Goal: Task Accomplishment & Management: Complete application form

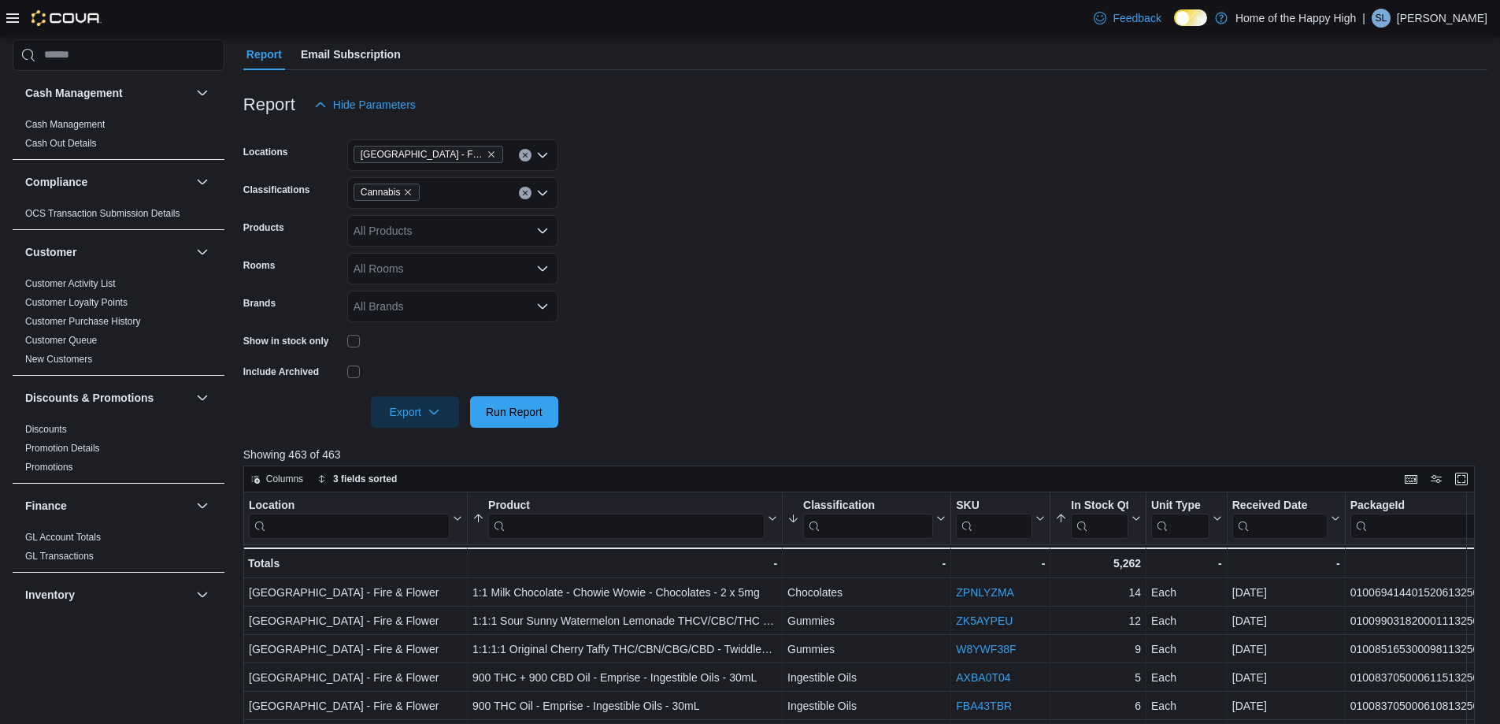
click at [6, 18] on icon at bounding box center [12, 17] width 13 height 9
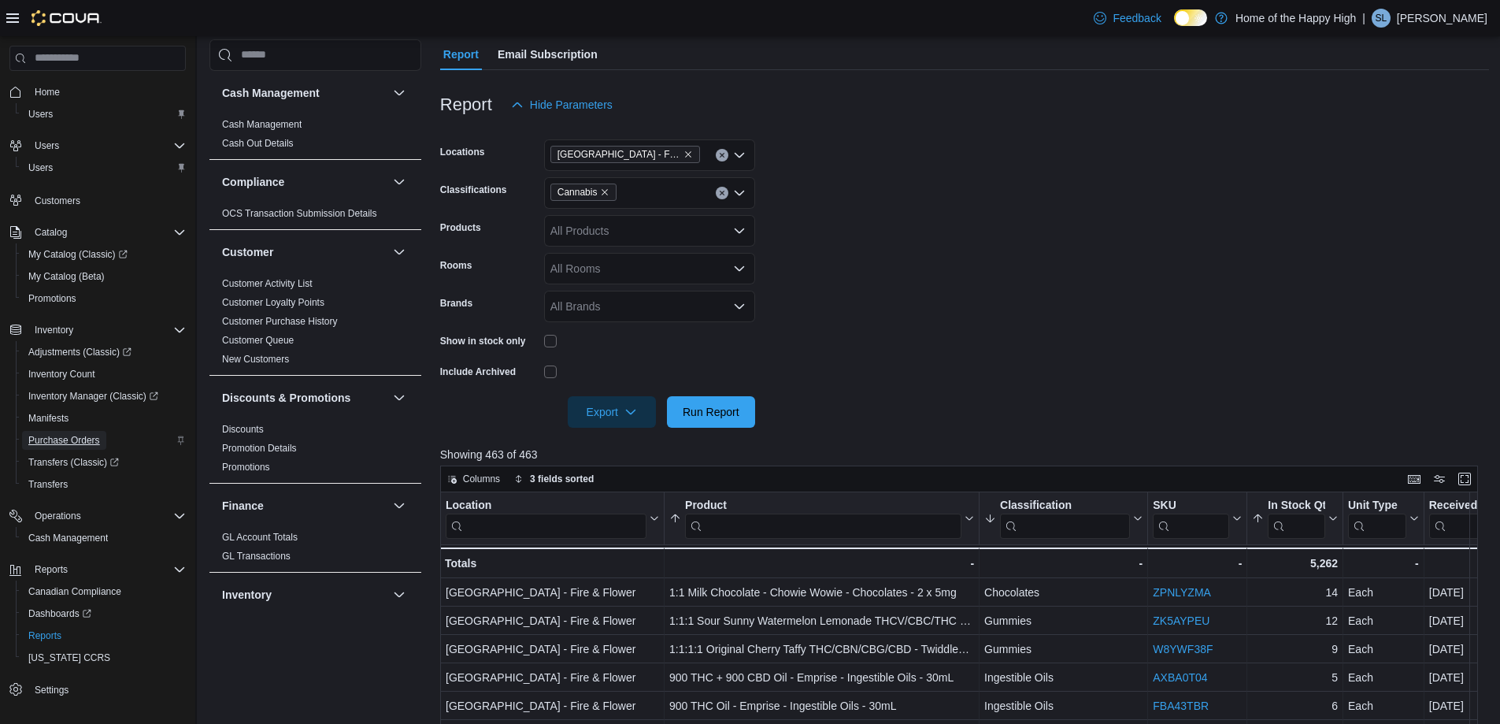
click at [70, 441] on span "Purchase Orders" at bounding box center [64, 440] width 72 height 13
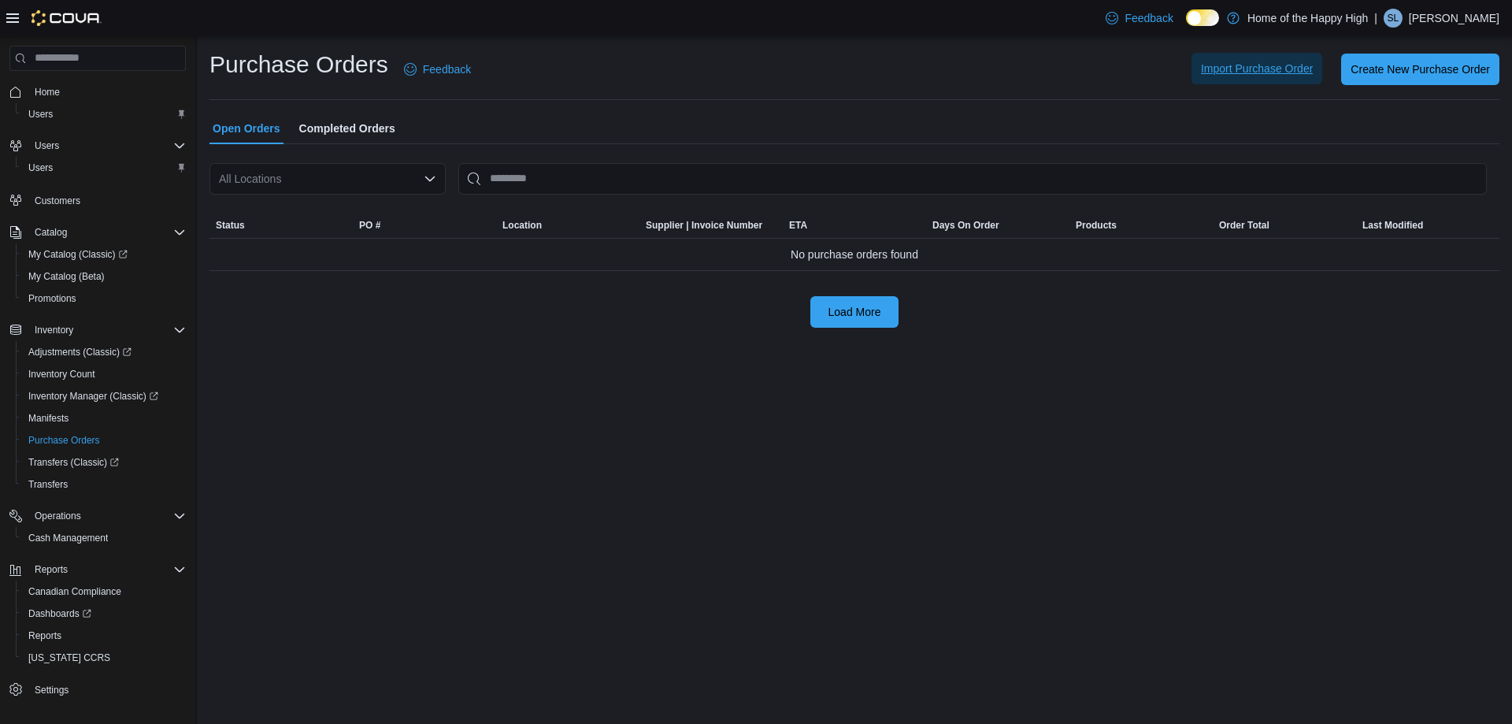
click at [1228, 74] on span "Import Purchase Order" at bounding box center [1257, 69] width 112 height 16
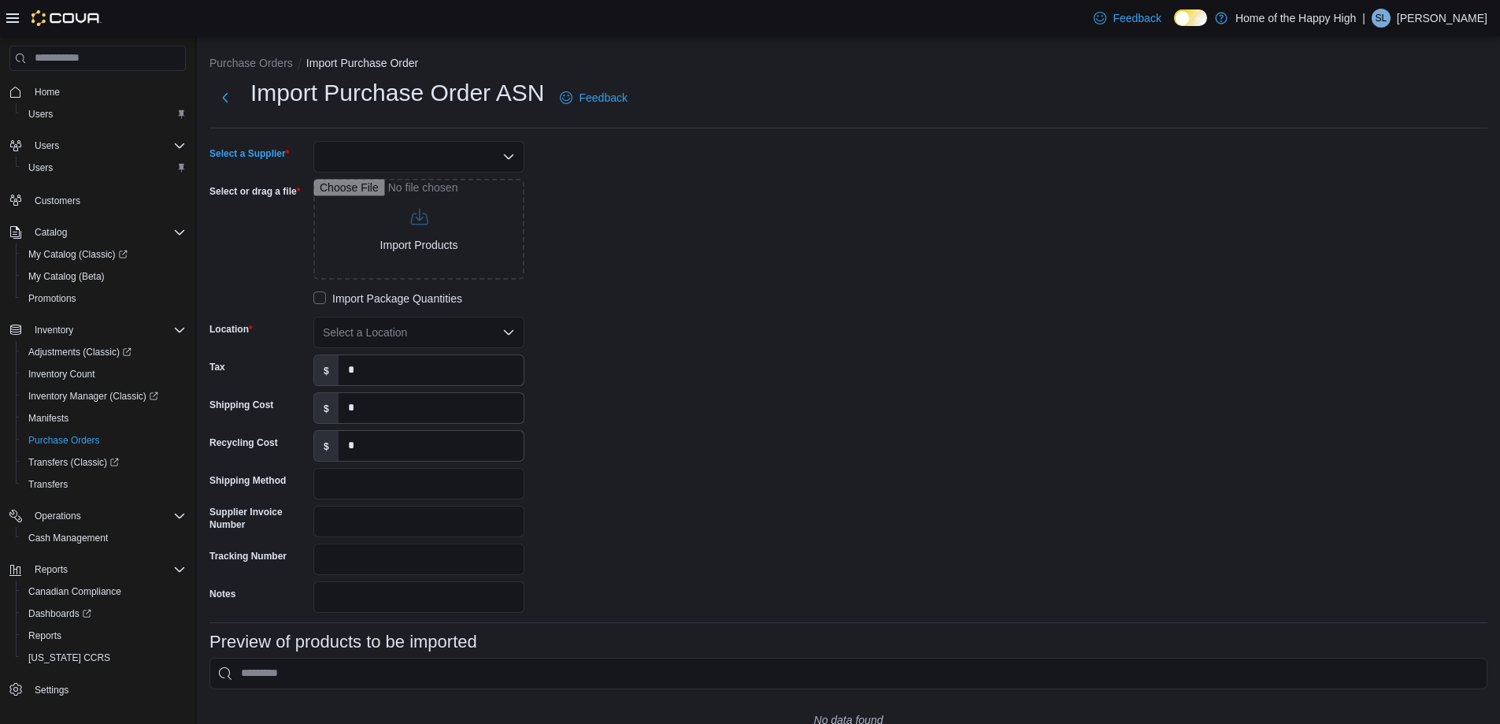
click at [361, 157] on div at bounding box center [418, 156] width 211 height 31
type input "******"
click at [480, 183] on span "Turnin g Point Brands [GEOGRAPHIC_DATA]" at bounding box center [428, 184] width 173 height 16
click at [655, 228] on div "Select a Supplier Turning Point Brands Canada Combo box. Selected. Turning Poin…" at bounding box center [445, 377] width 472 height 472
click at [401, 250] on input "Select or drag a file" at bounding box center [418, 229] width 211 height 101
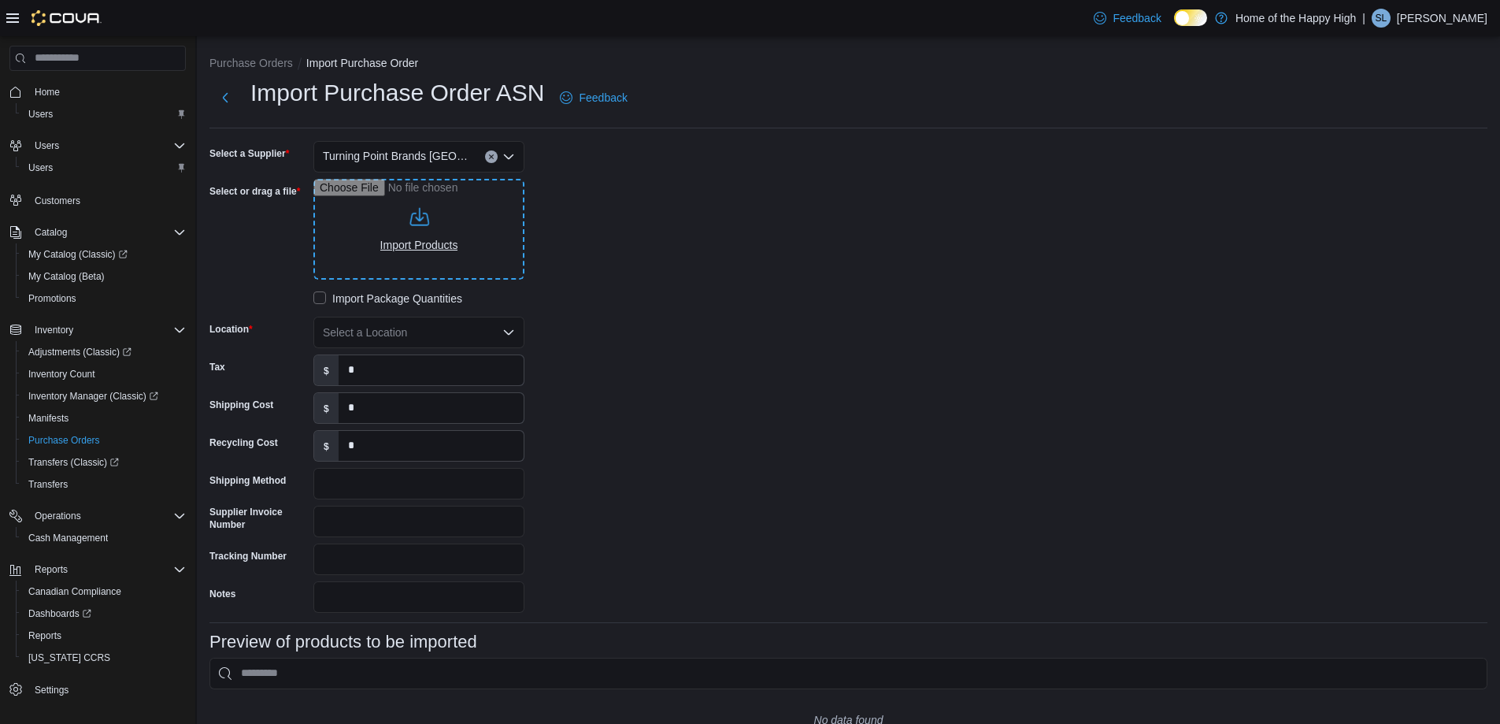
type input "**********"
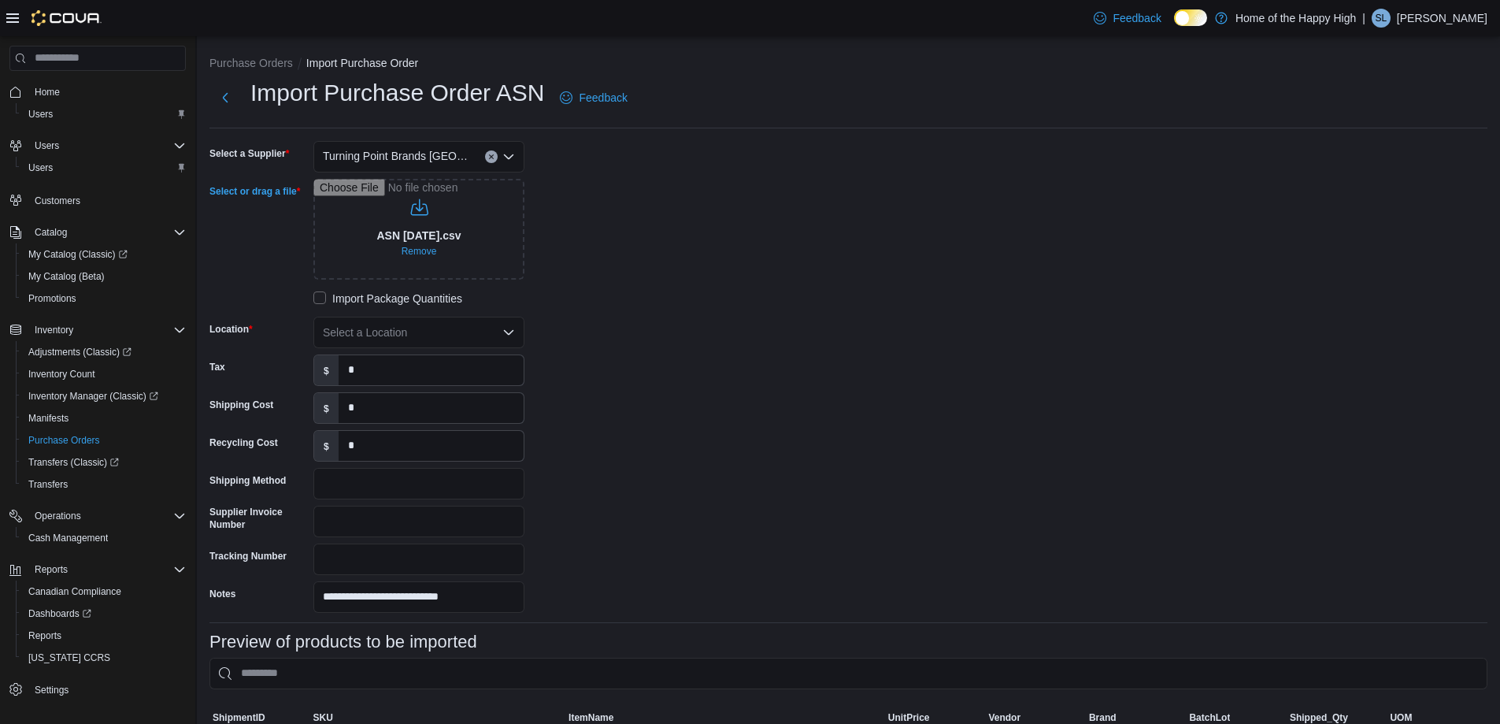
click at [498, 339] on div "Select a Location" at bounding box center [418, 332] width 211 height 31
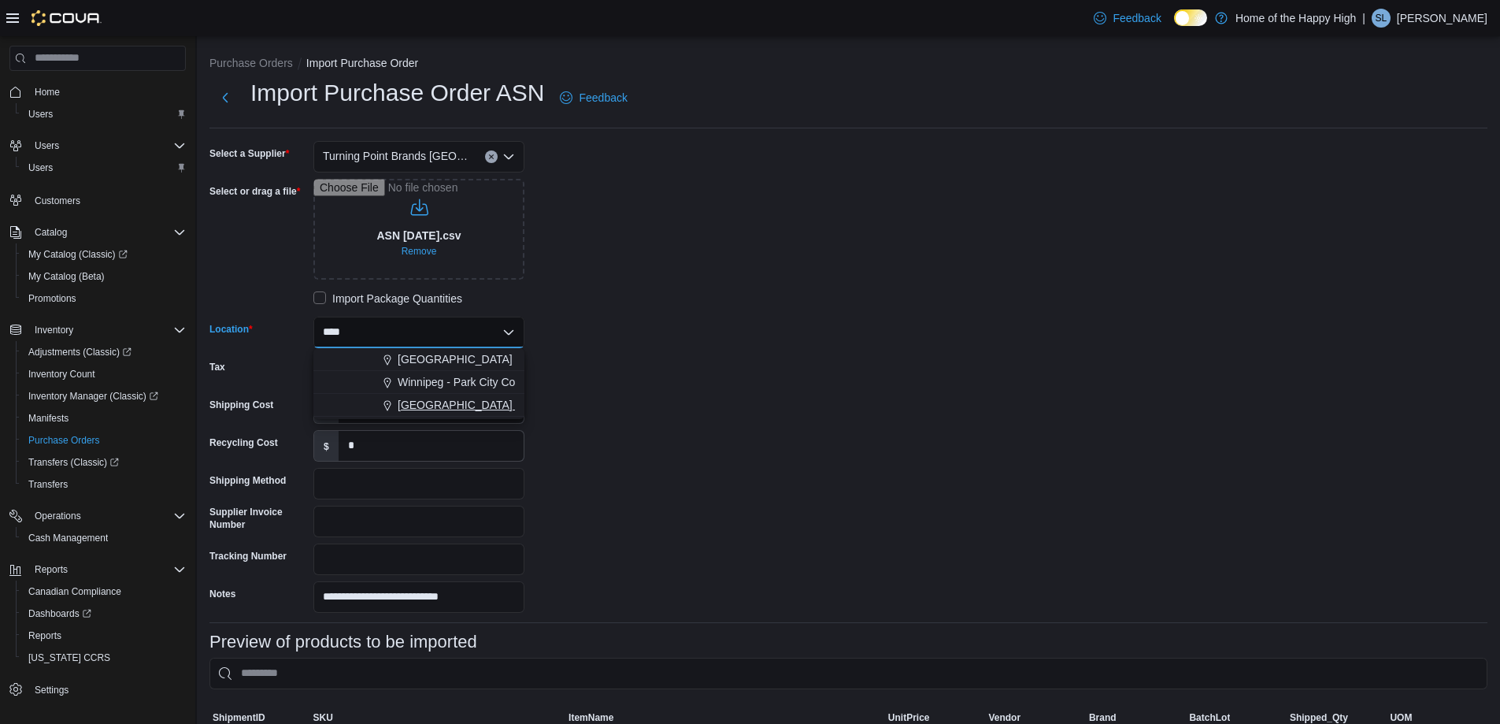
type input "****"
click at [487, 399] on span "[GEOGRAPHIC_DATA] - Fire & Flower" at bounding box center [493, 405] width 190 height 16
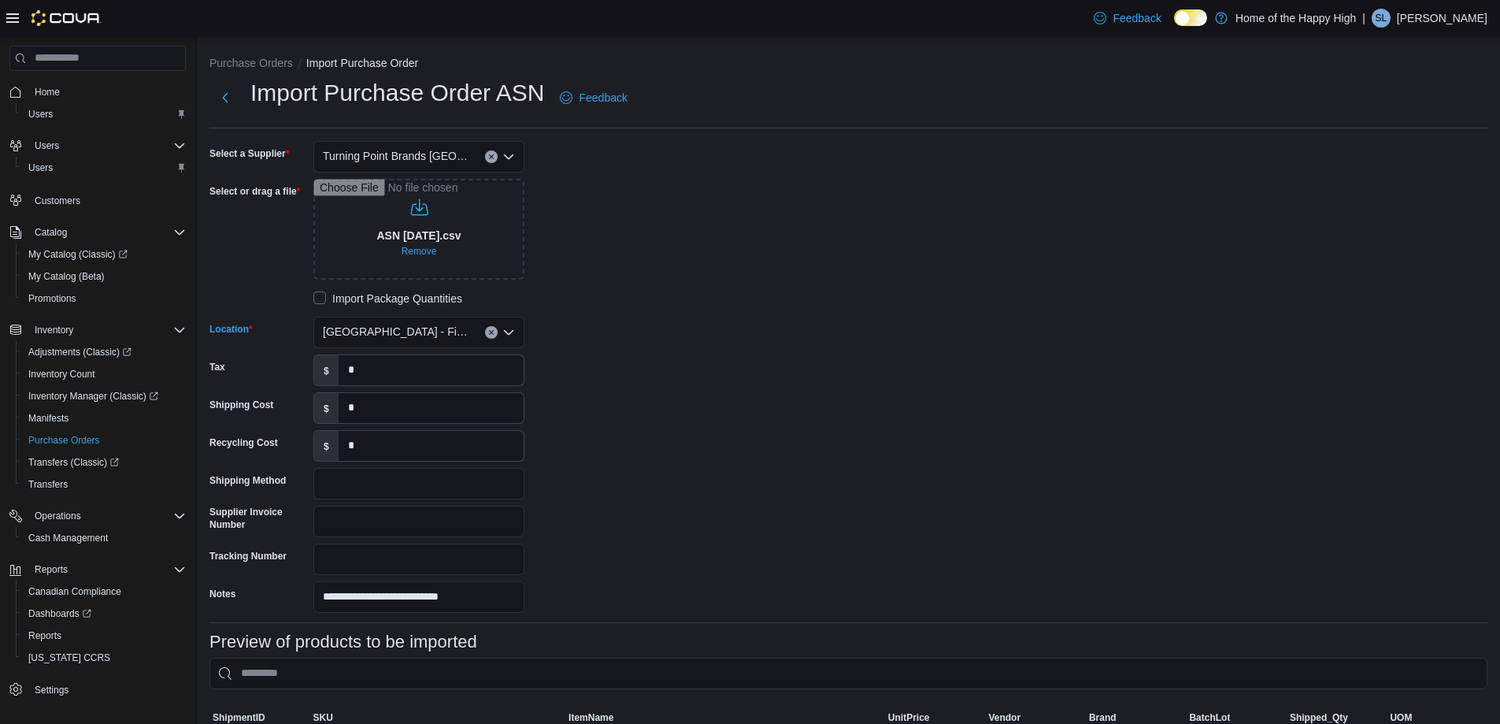
click at [712, 437] on div "**********" at bounding box center [848, 377] width 1278 height 472
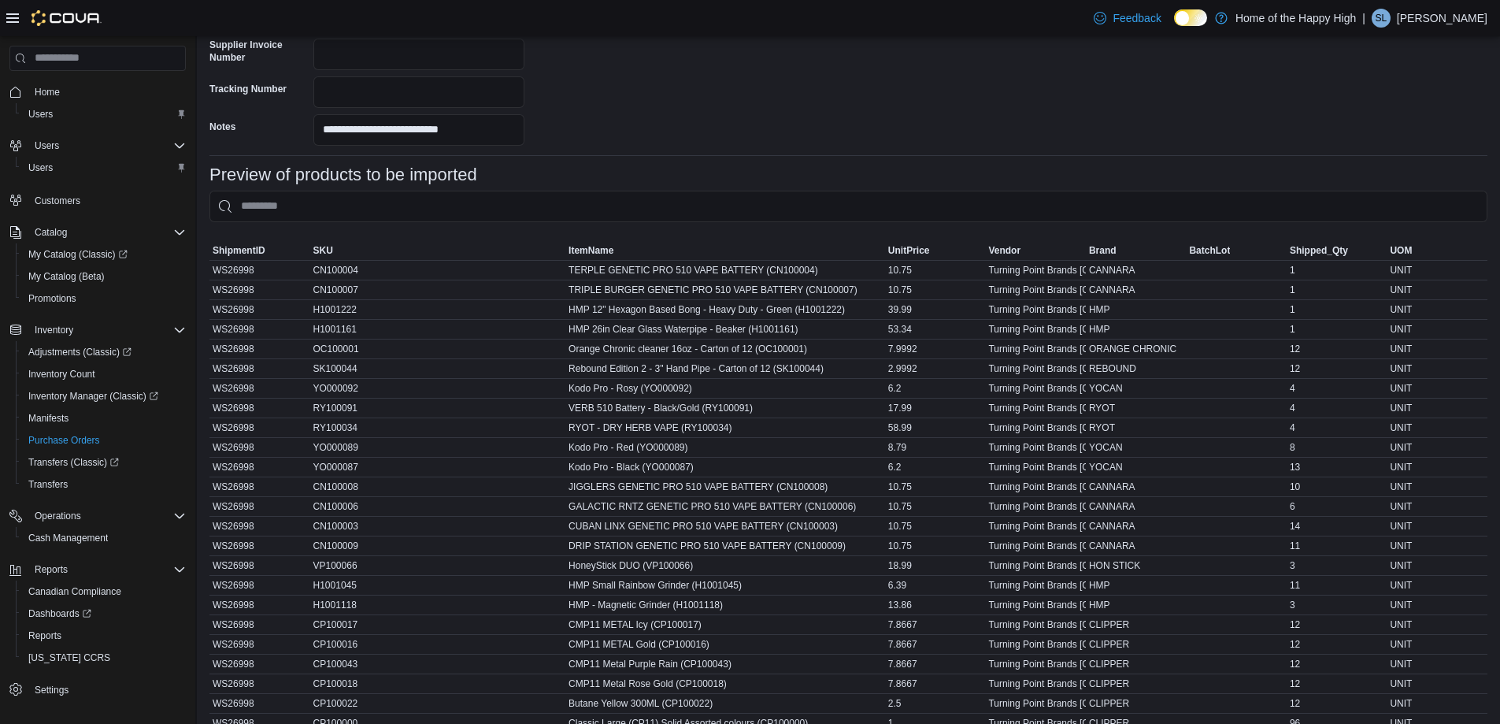
scroll to position [598, 0]
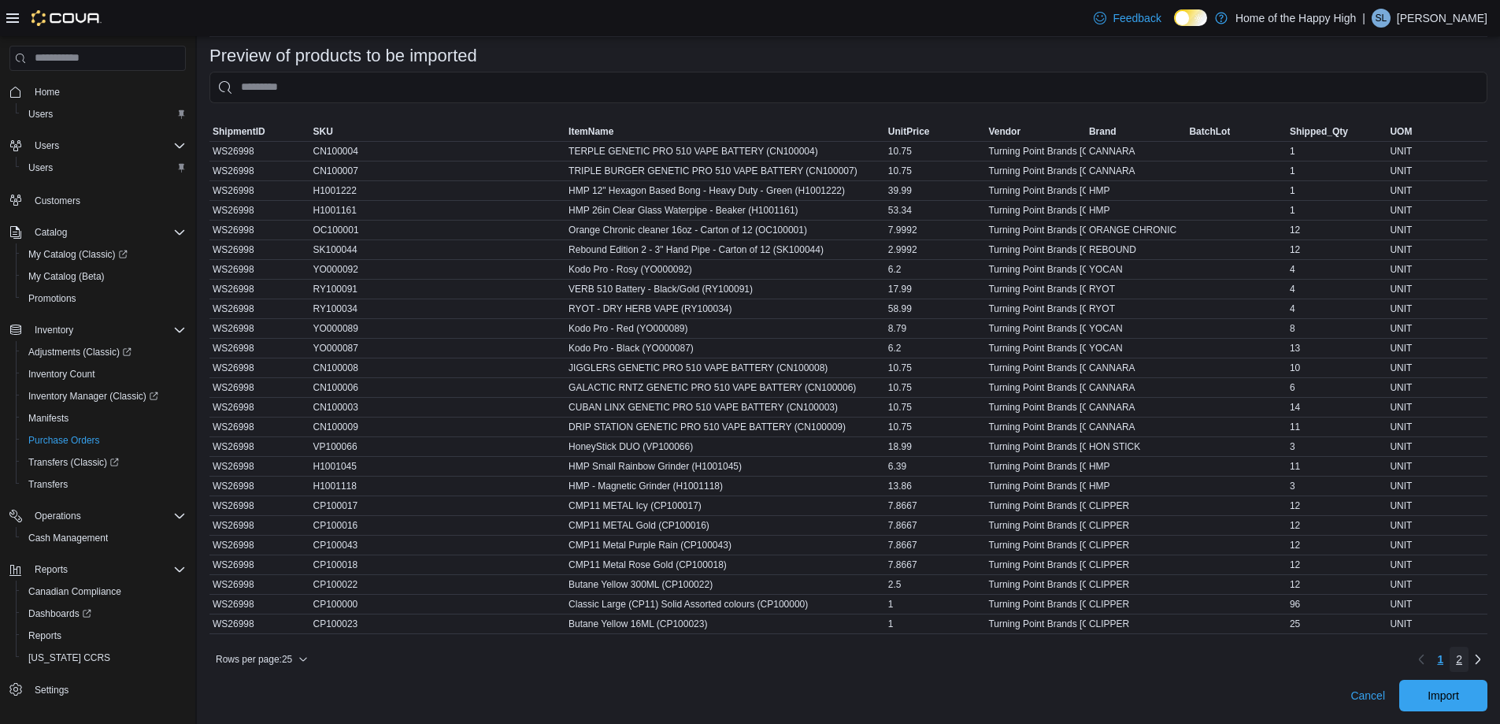
click at [1469, 662] on link "2" at bounding box center [1459, 659] width 19 height 25
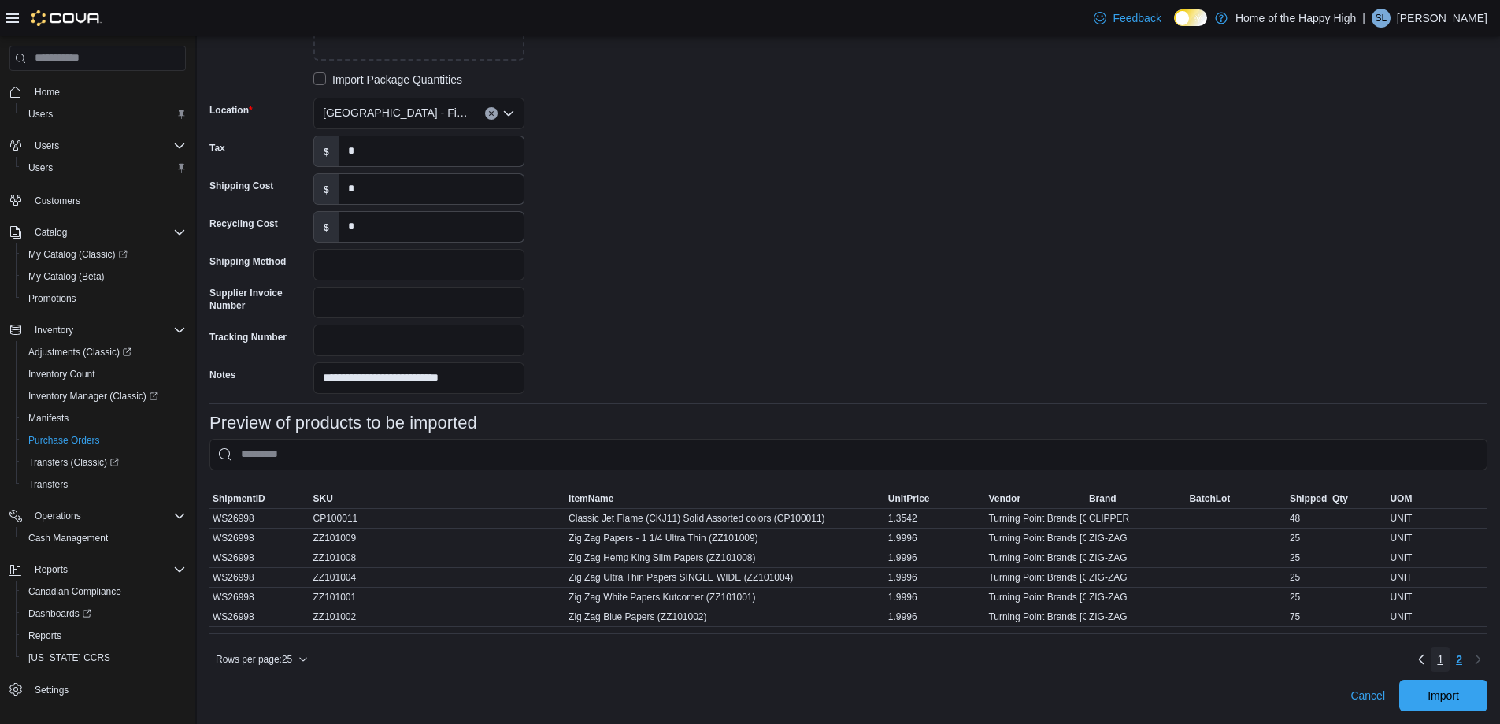
click at [1447, 663] on link "1" at bounding box center [1440, 659] width 19 height 25
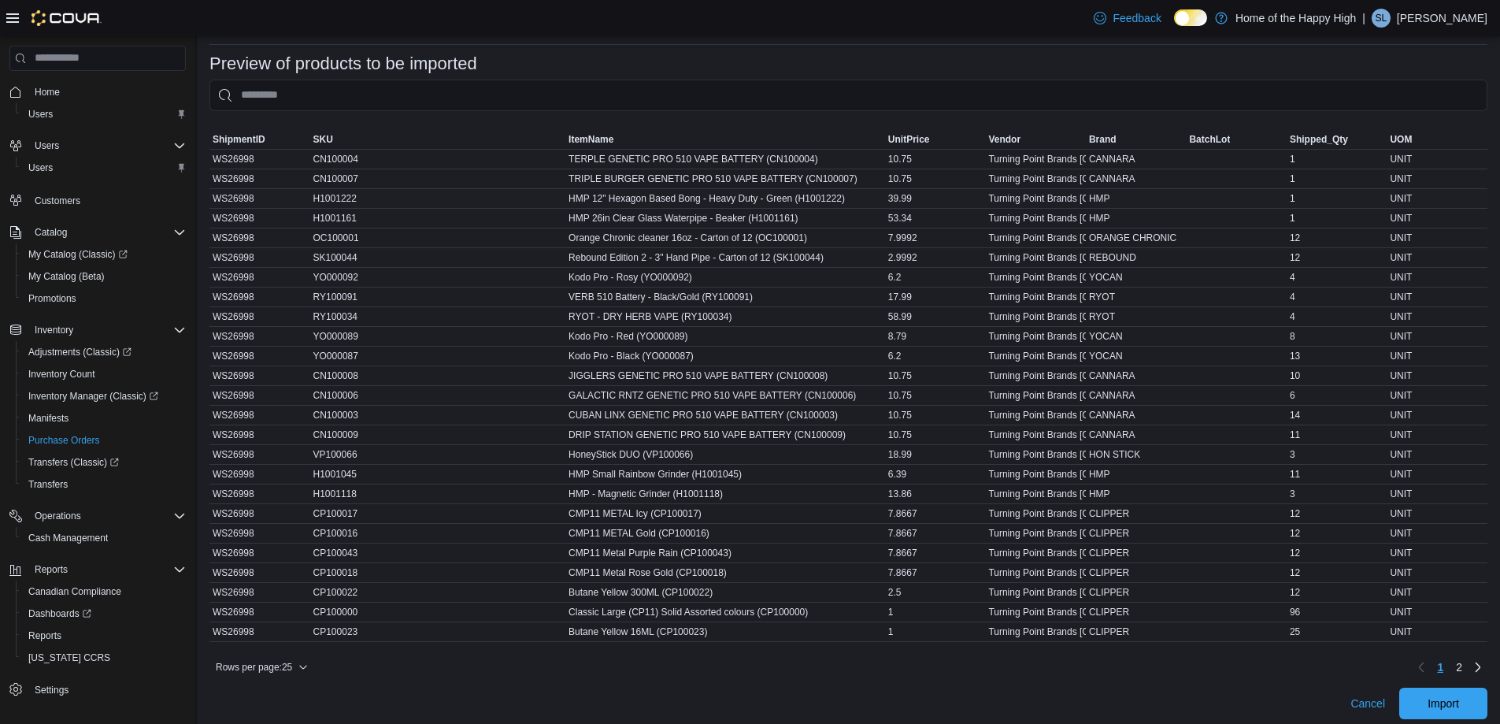
scroll to position [598, 0]
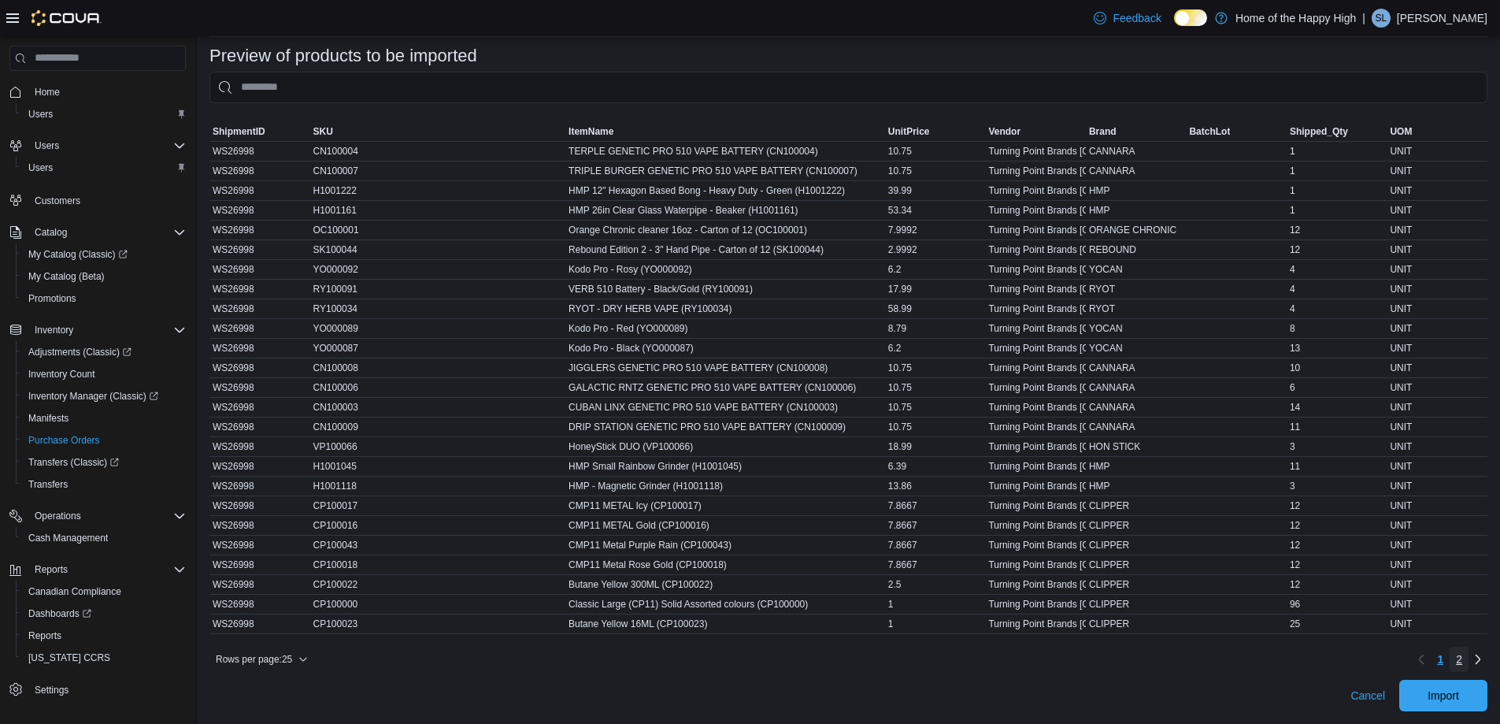
click at [1462, 661] on span "2" at bounding box center [1459, 659] width 6 height 16
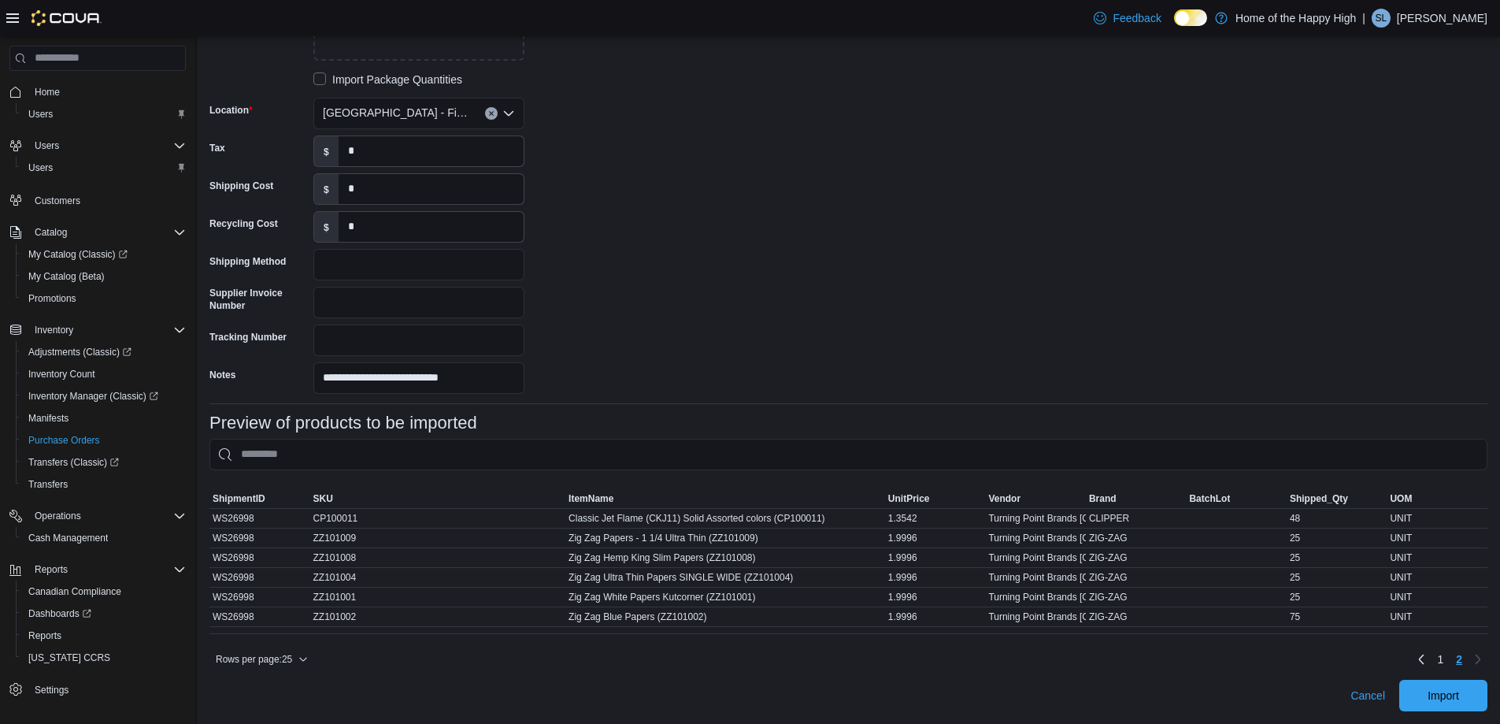
scroll to position [231, 0]
click at [1450, 661] on link "1" at bounding box center [1440, 659] width 19 height 25
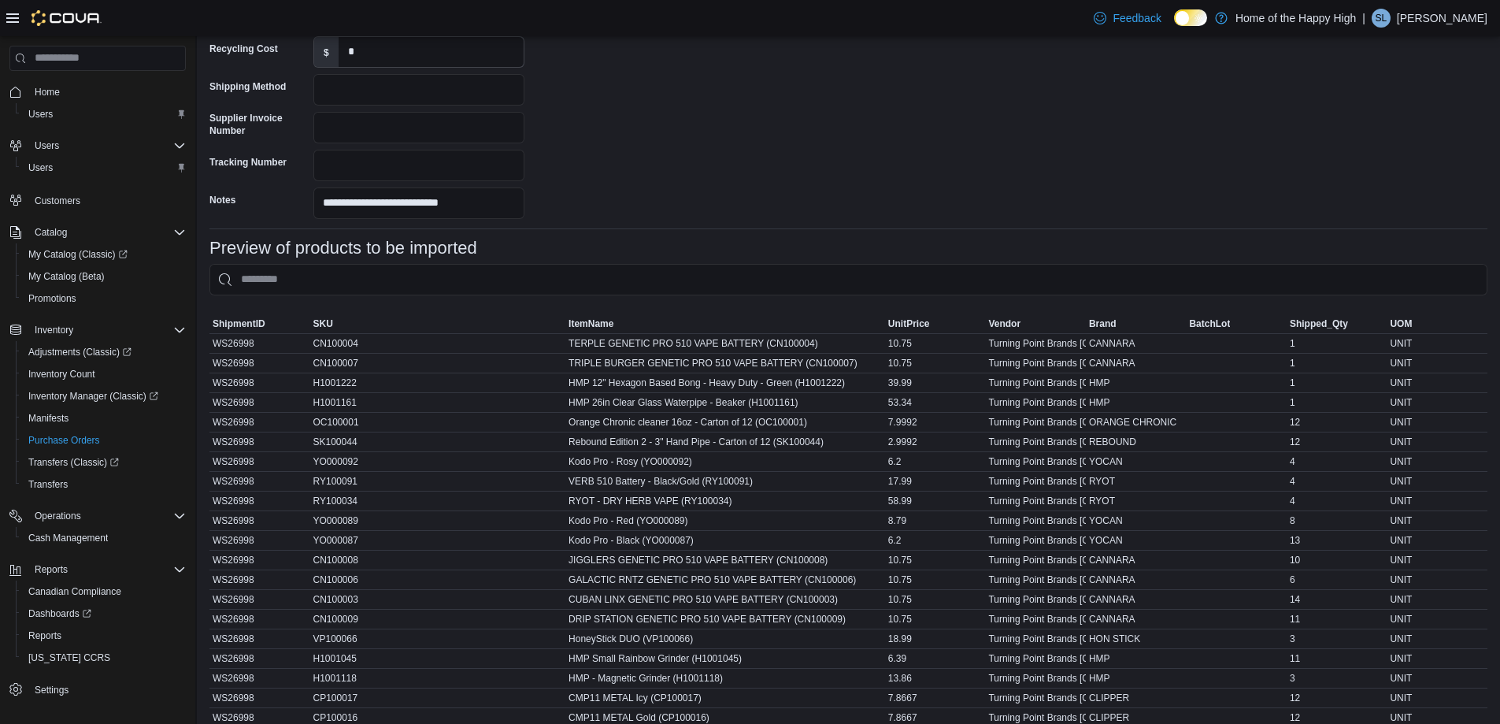
scroll to position [598, 0]
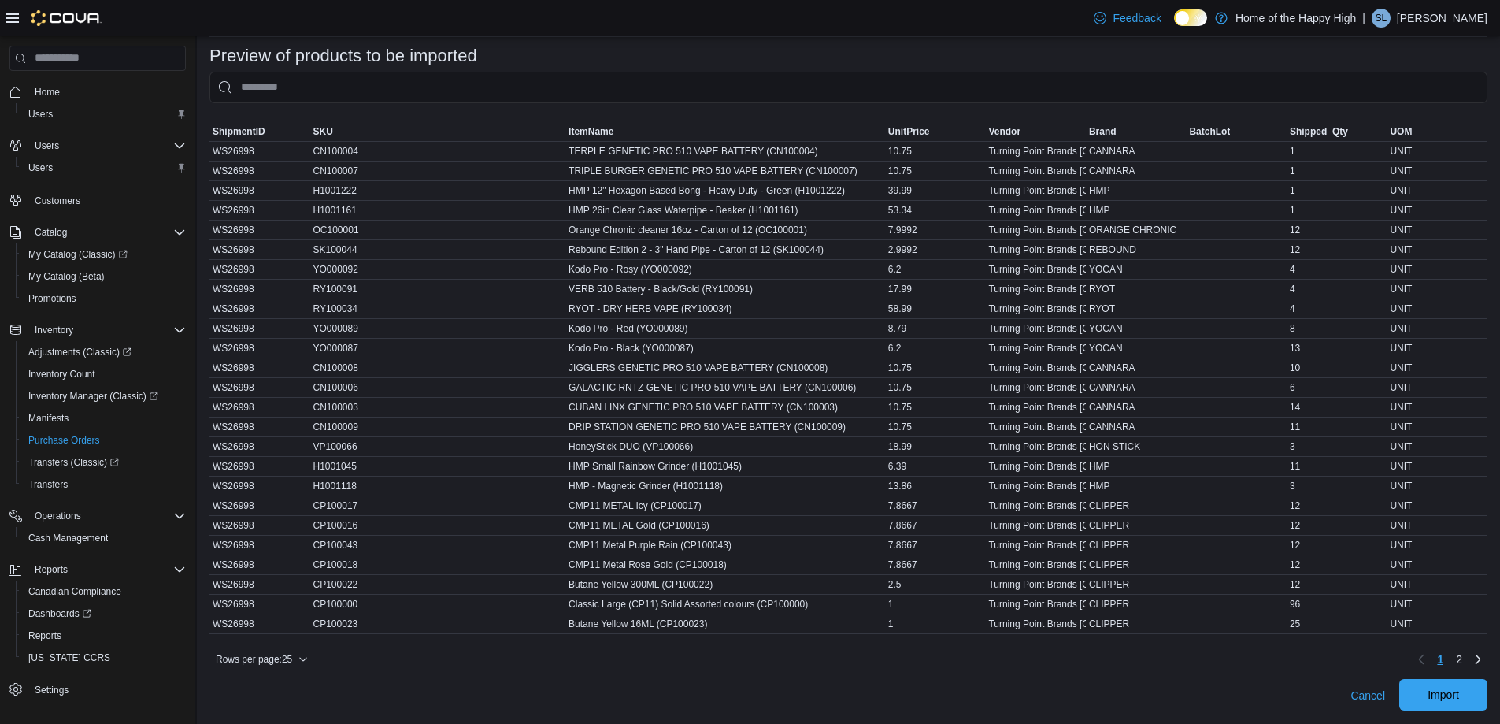
click at [1441, 698] on span "Import" at bounding box center [1443, 695] width 31 height 16
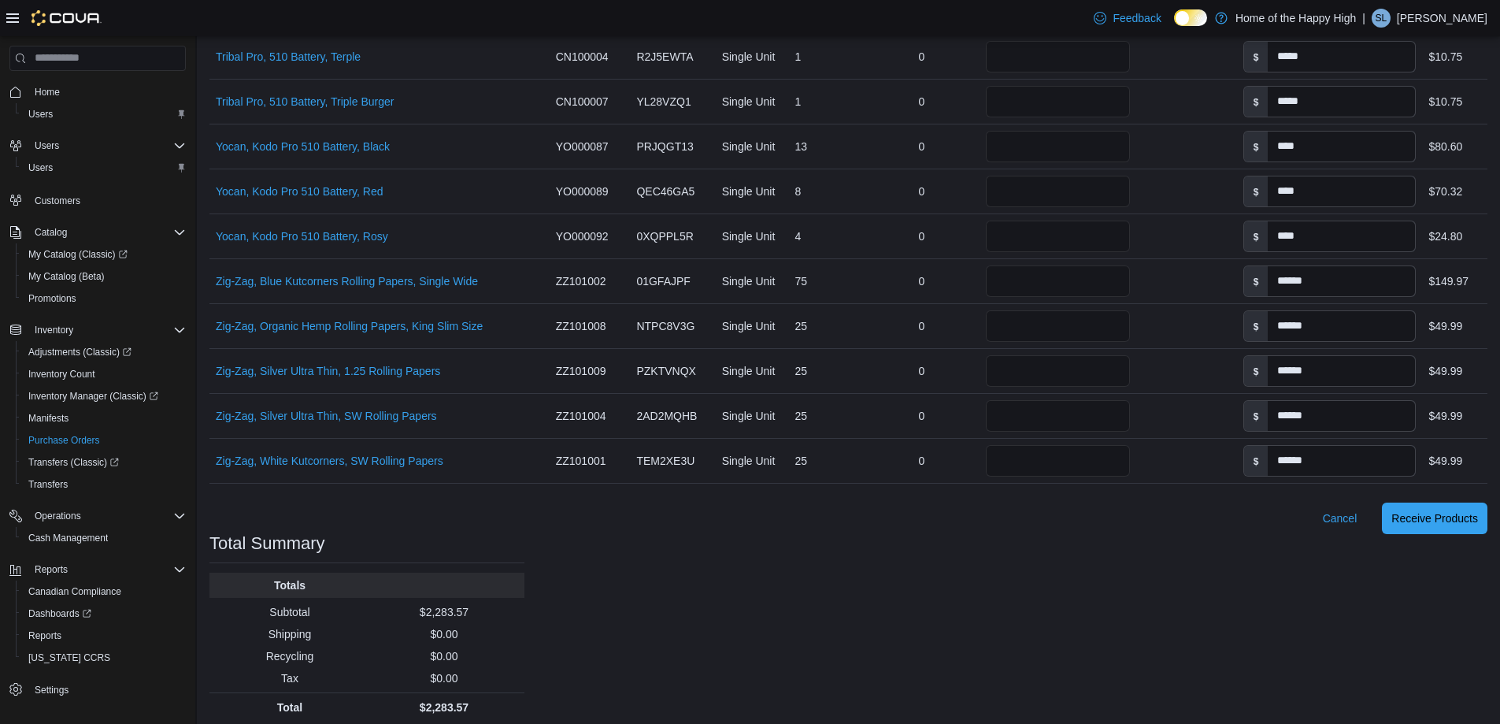
scroll to position [1427, 0]
click at [1446, 517] on span "Receive Products" at bounding box center [1434, 513] width 87 height 31
